Goal: Transaction & Acquisition: Purchase product/service

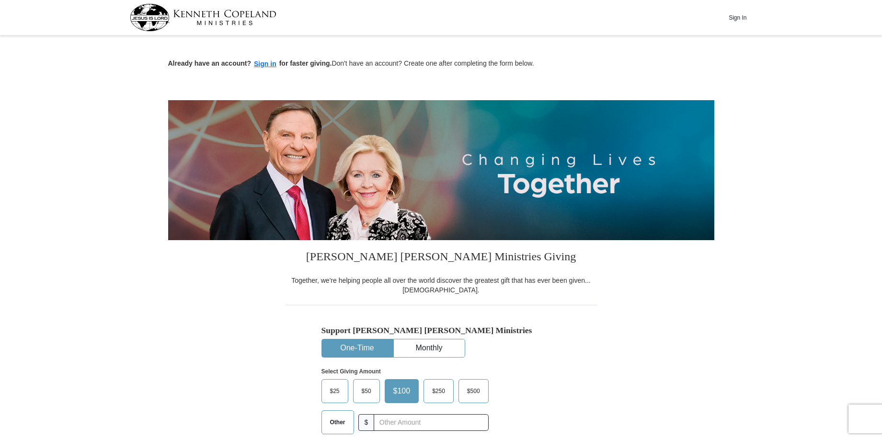
click at [355, 349] on button "One-Time" at bounding box center [357, 348] width 71 height 18
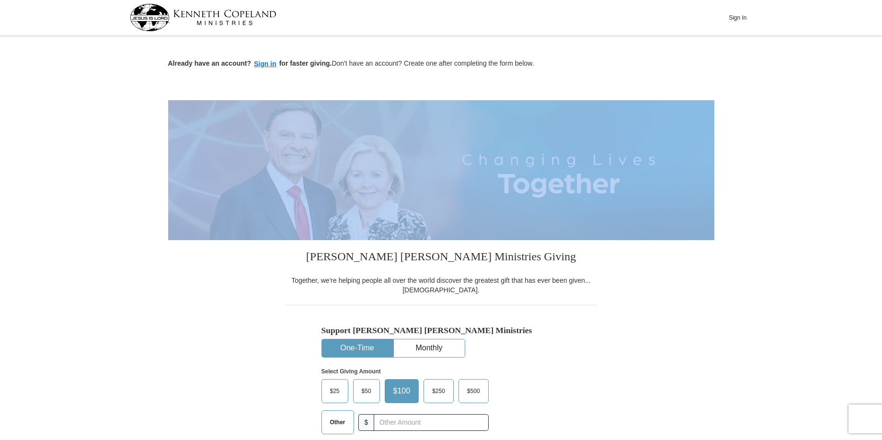
drag, startPoint x: 882, startPoint y: 81, endPoint x: 882, endPoint y: 116, distance: 35.9
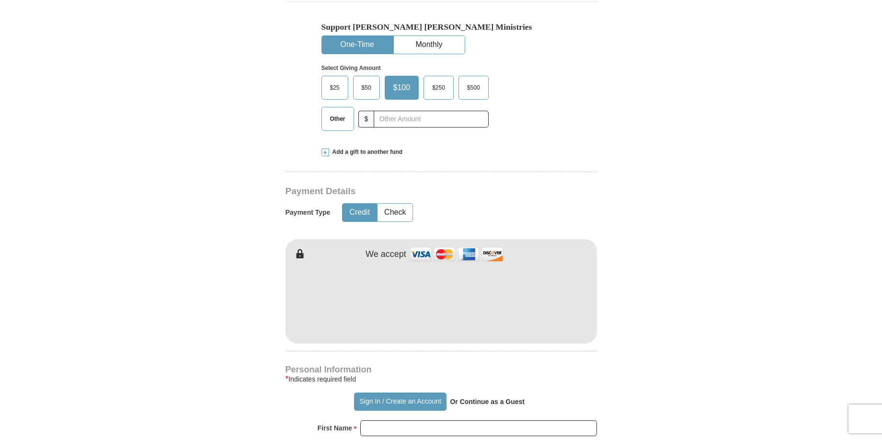
scroll to position [305, 0]
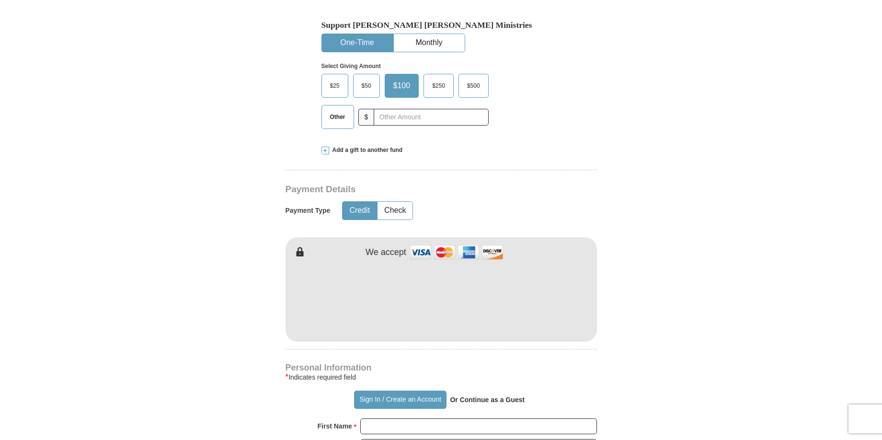
click at [337, 116] on span "Other" at bounding box center [337, 117] width 25 height 14
click at [0, 0] on input "Other" at bounding box center [0, 0] width 0 height 0
type input "20.00"
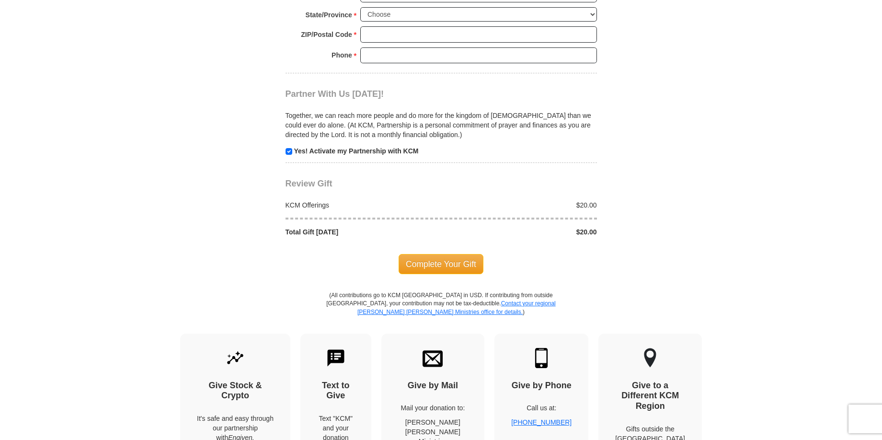
scroll to position [593, 0]
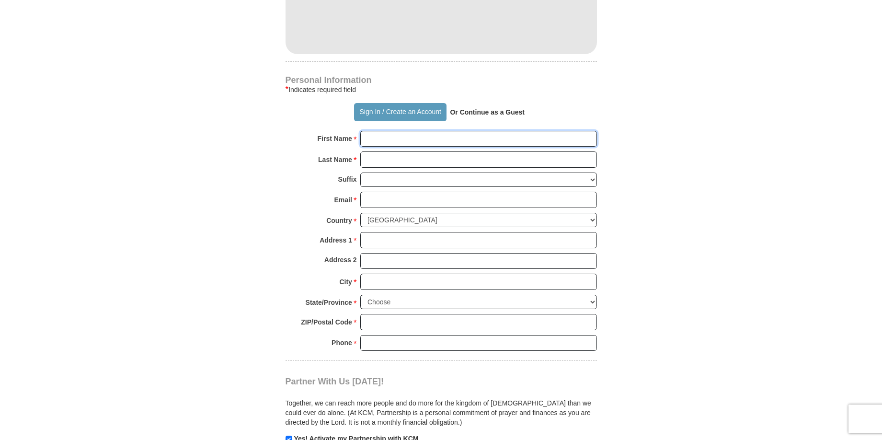
click at [378, 141] on input "First Name *" at bounding box center [478, 139] width 237 height 16
type input "[PERSON_NAME]"
type input "[EMAIL_ADDRESS][DOMAIN_NAME]"
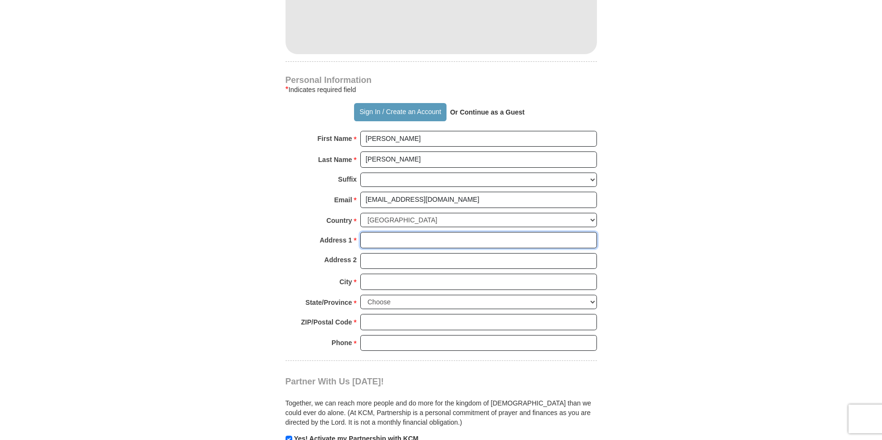
type input "[STREET_ADDRESS]"
type input "[GEOGRAPHIC_DATA]"
type input "57103"
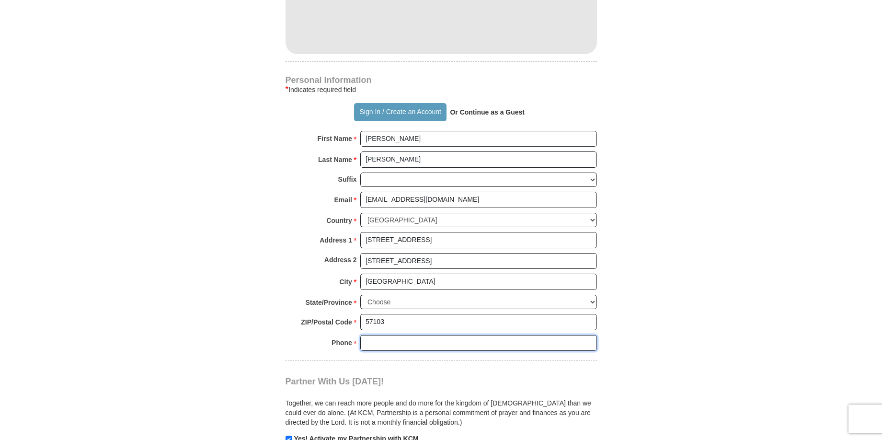
type input "6053363289"
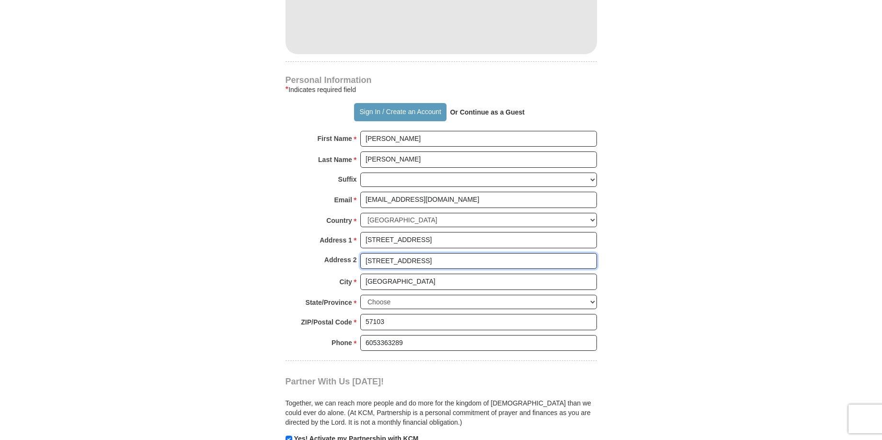
drag, startPoint x: 416, startPoint y: 262, endPoint x: 253, endPoint y: 252, distance: 163.7
click at [253, 252] on form "Already have an account? Sign in for faster giving. Don't have an account? Crea…" at bounding box center [441, 33] width 546 height 1176
click at [379, 307] on select "Choose [US_STATE] [US_STATE] [US_STATE] [US_STATE] [US_STATE] Armed Forces Amer…" at bounding box center [478, 302] width 237 height 15
select select "SD"
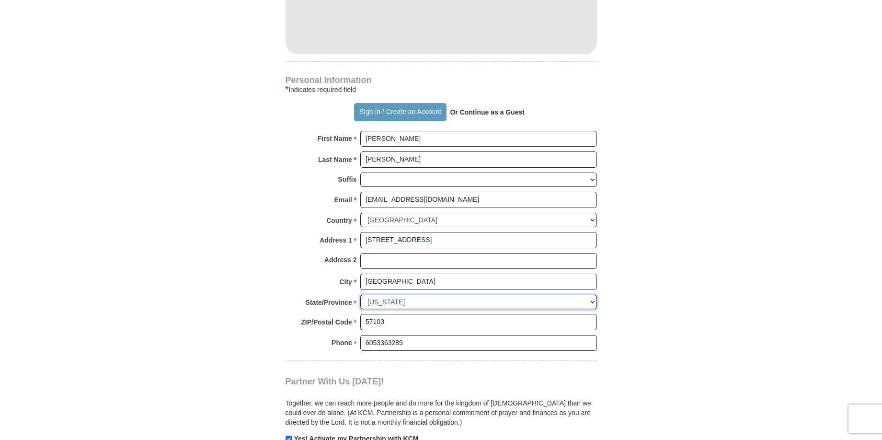
click at [360, 295] on select "Choose [US_STATE] [US_STATE] [US_STATE] [US_STATE] [US_STATE] Armed Forces Amer…" at bounding box center [478, 302] width 237 height 15
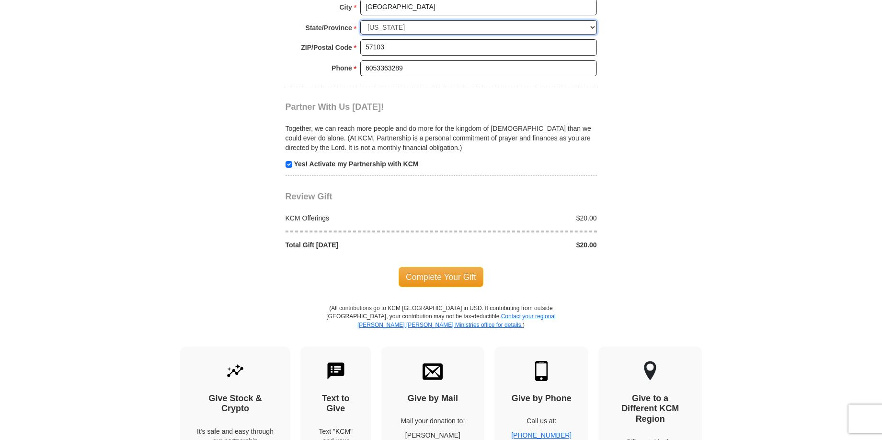
scroll to position [880, 0]
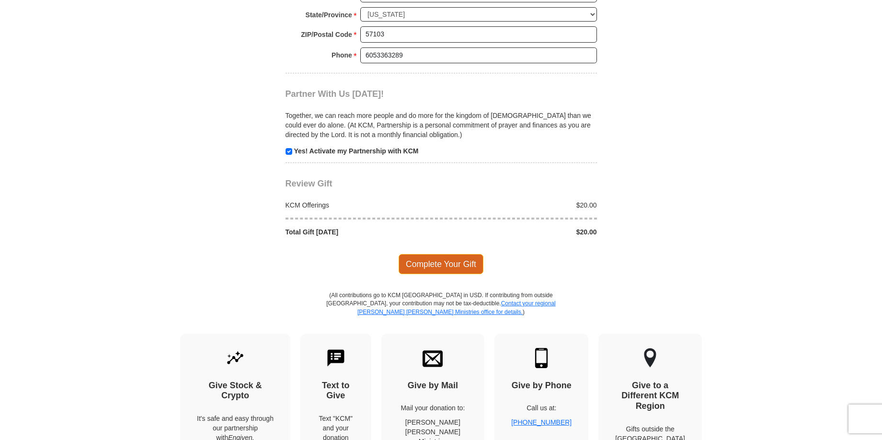
click at [434, 268] on span "Complete Your Gift" at bounding box center [441, 264] width 85 height 20
